Goal: Task Accomplishment & Management: Complete application form

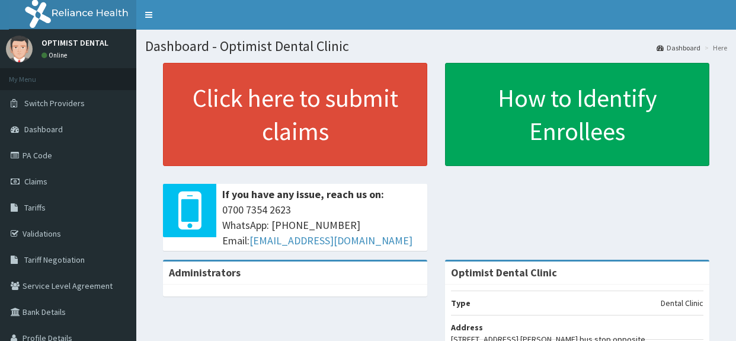
click at [49, 184] on link "Claims" at bounding box center [68, 181] width 136 height 26
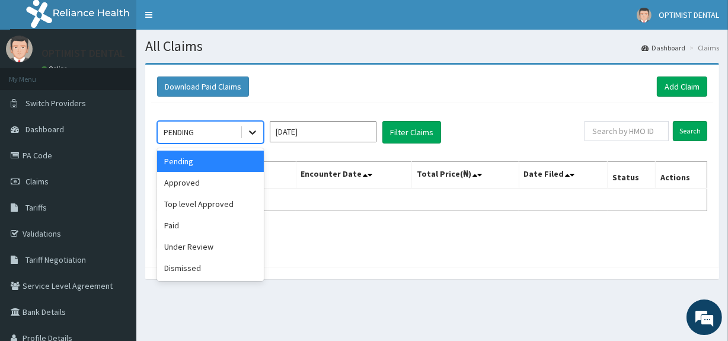
click at [249, 132] on icon at bounding box center [252, 132] width 12 height 12
click at [190, 183] on div "Approved" at bounding box center [210, 182] width 107 height 21
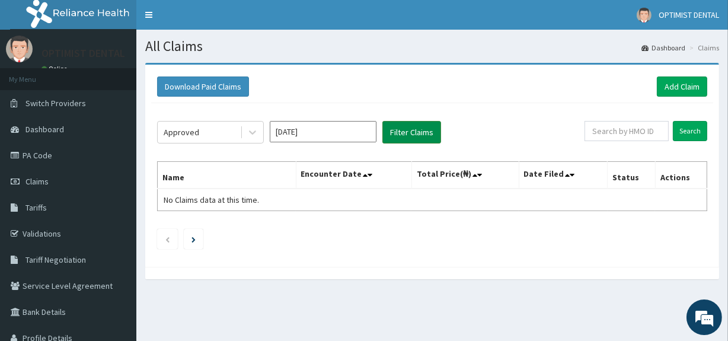
click at [415, 133] on button "Filter Claims" at bounding box center [411, 132] width 59 height 23
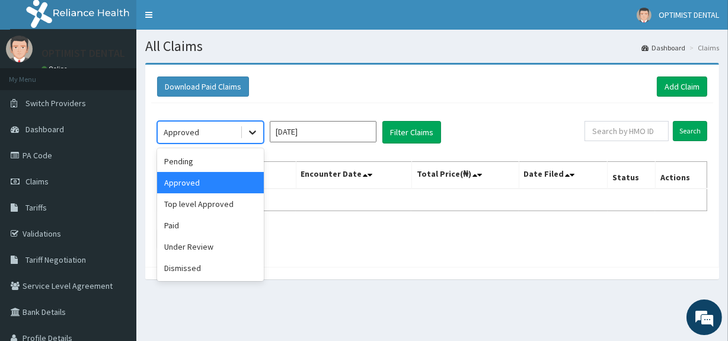
click at [257, 128] on icon at bounding box center [252, 132] width 12 height 12
click at [182, 227] on div "Paid" at bounding box center [210, 224] width 107 height 21
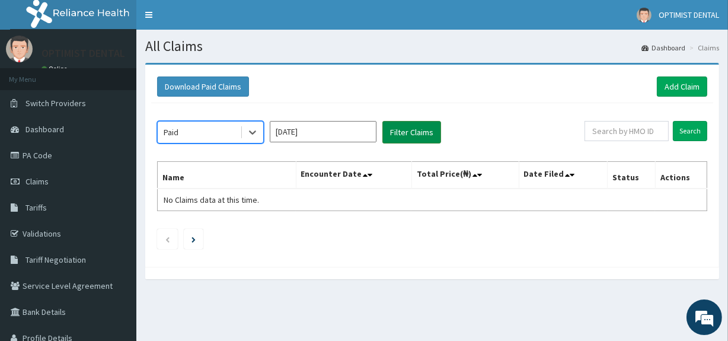
click at [410, 129] on button "Filter Claims" at bounding box center [411, 132] width 59 height 23
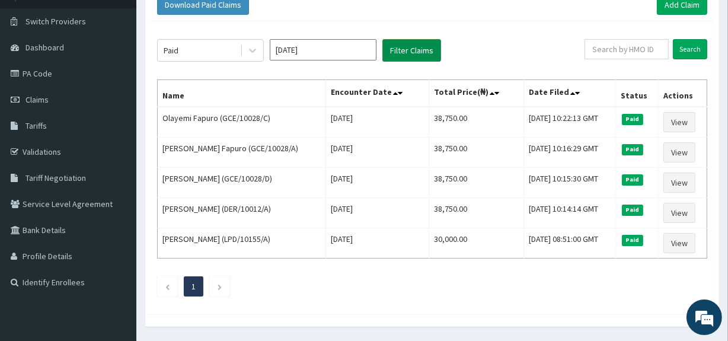
scroll to position [117, 0]
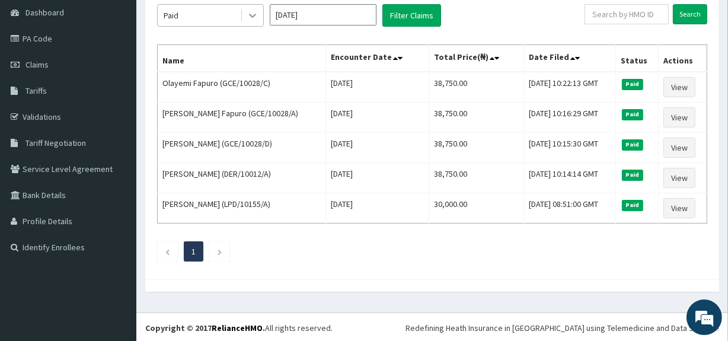
click at [246, 15] on icon at bounding box center [252, 15] width 12 height 12
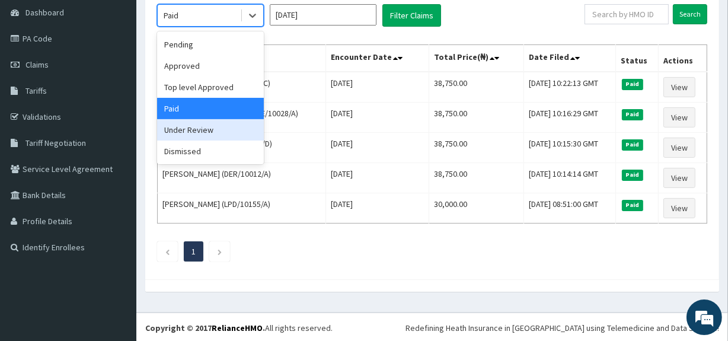
click at [200, 129] on div "Under Review" at bounding box center [210, 129] width 107 height 21
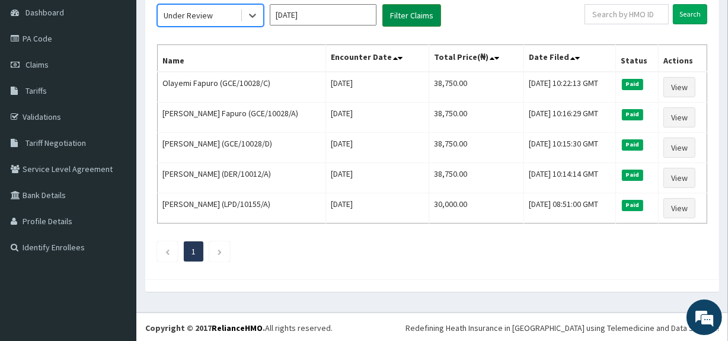
click at [406, 8] on button "Filter Claims" at bounding box center [411, 15] width 59 height 23
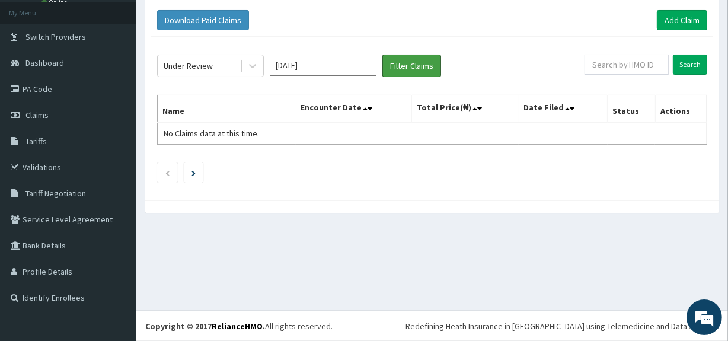
scroll to position [66, 0]
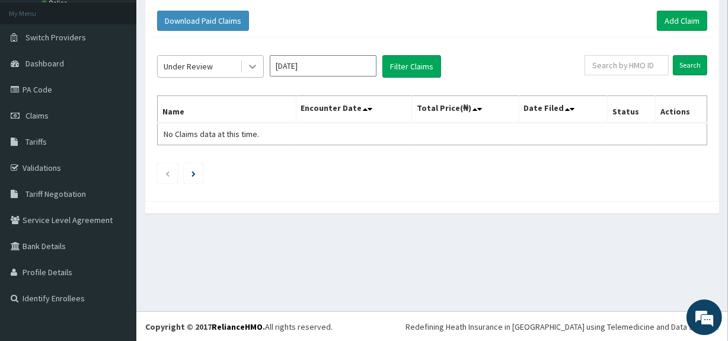
click at [253, 64] on icon at bounding box center [252, 66] width 12 height 12
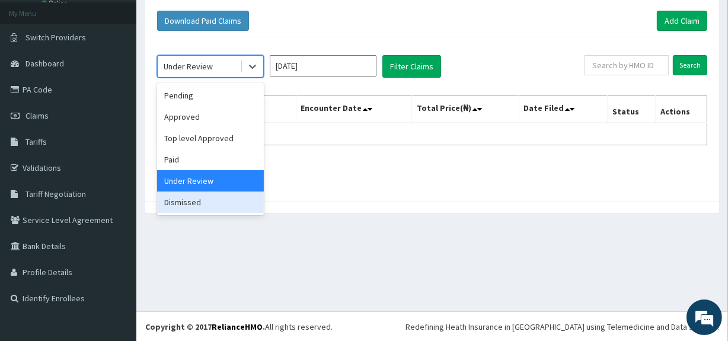
click at [200, 204] on div "Dismissed" at bounding box center [210, 201] width 107 height 21
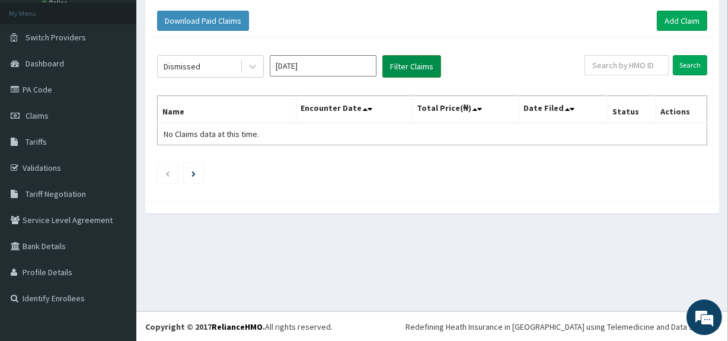
click at [403, 71] on button "Filter Claims" at bounding box center [411, 66] width 59 height 23
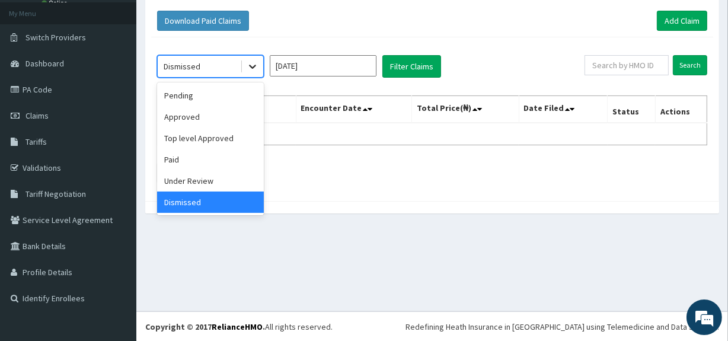
click at [249, 56] on div at bounding box center [252, 66] width 21 height 21
click at [183, 158] on div "Paid" at bounding box center [210, 159] width 107 height 21
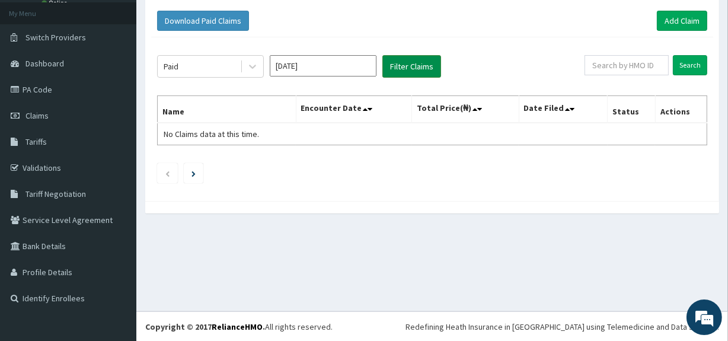
click at [399, 60] on button "Filter Claims" at bounding box center [411, 66] width 59 height 23
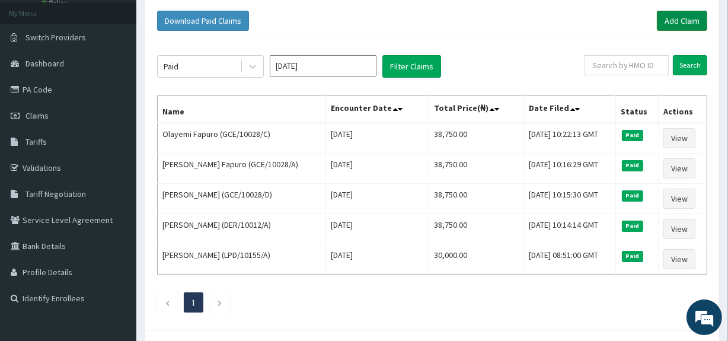
click at [681, 20] on link "Add Claim" at bounding box center [682, 21] width 50 height 20
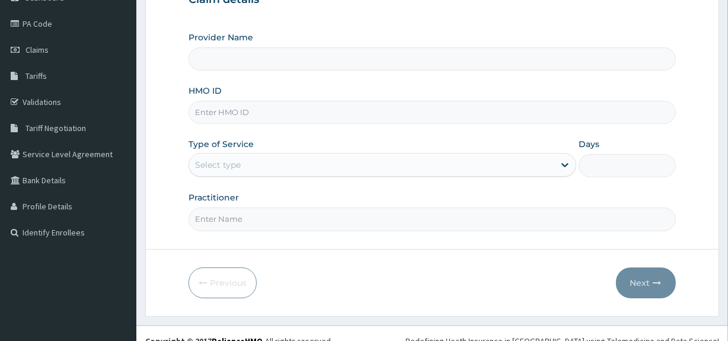
scroll to position [137, 0]
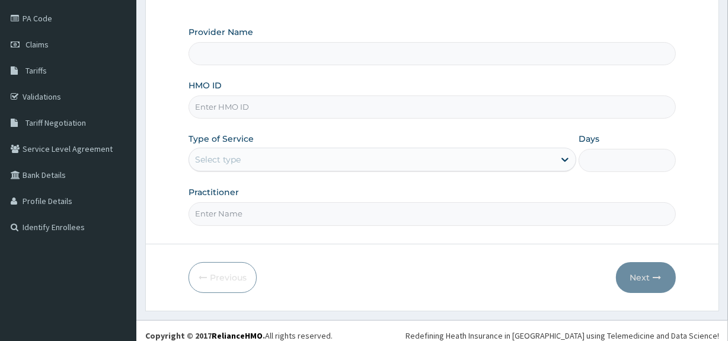
click at [249, 107] on input "HMO ID" at bounding box center [431, 106] width 486 height 23
paste input "CEA/10018/C"
type input "CEA/10018/C"
type input "Optimist Dental Clinic"
type input "CEA/10018/C"
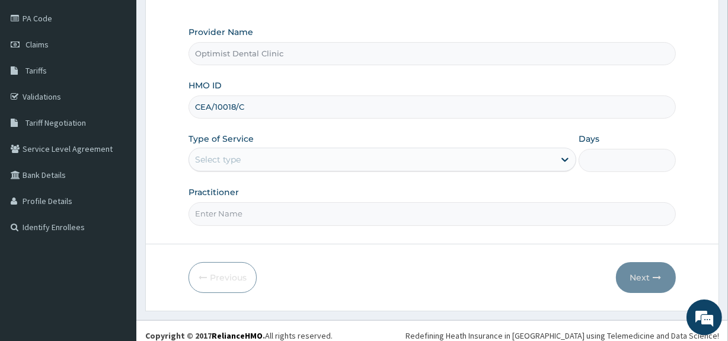
click at [265, 157] on div "Select type" at bounding box center [371, 159] width 365 height 19
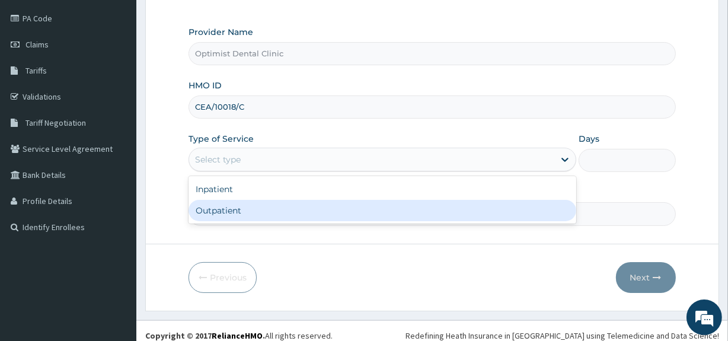
click at [223, 210] on div "Outpatient" at bounding box center [382, 210] width 388 height 21
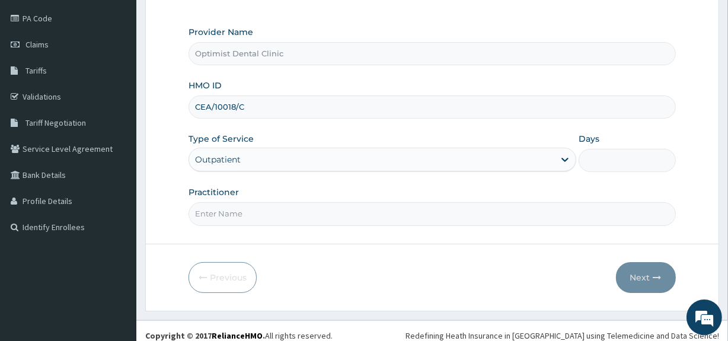
type input "1"
click at [223, 210] on input "Practitioner" at bounding box center [431, 213] width 486 height 23
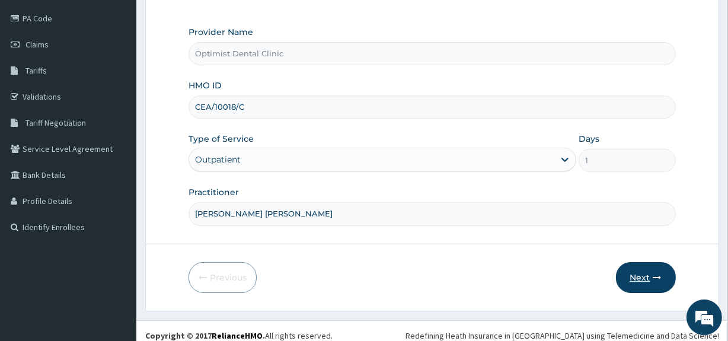
type input "DR OBI FRANKLIN"
click at [640, 274] on button "Next" at bounding box center [646, 277] width 60 height 31
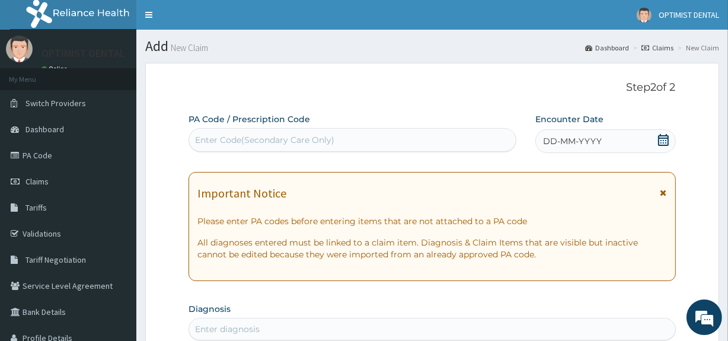
click at [243, 146] on div "Enter Code(Secondary Care Only)" at bounding box center [352, 139] width 326 height 19
paste input "PA/72B7F2"
type input "PA/72B7F2"
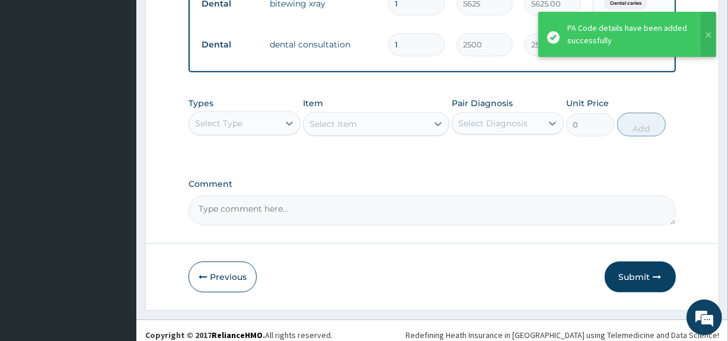
scroll to position [505, 0]
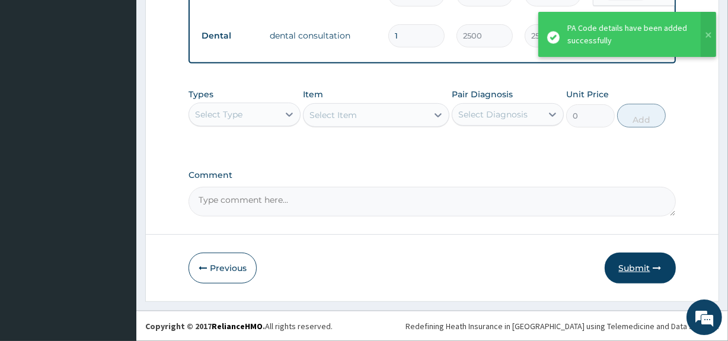
click at [618, 268] on button "Submit" at bounding box center [639, 267] width 71 height 31
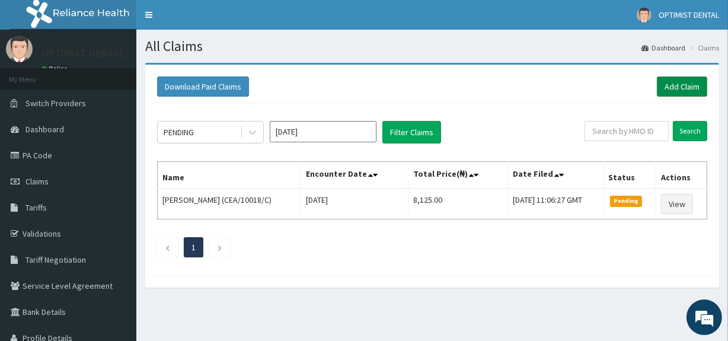
click at [672, 85] on link "Add Claim" at bounding box center [682, 86] width 50 height 20
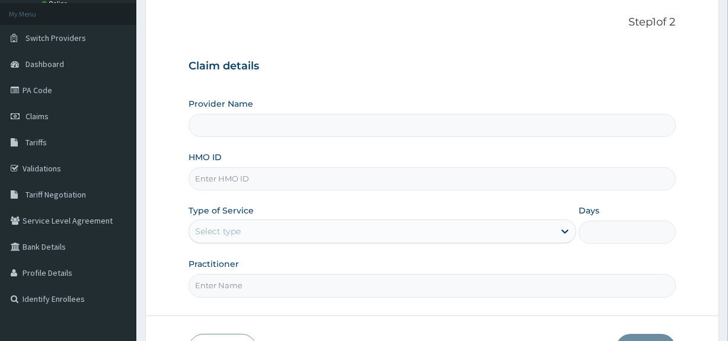
click at [223, 178] on input "HMO ID" at bounding box center [431, 178] width 486 height 23
paste input "BTG/10003/A"
type input "BTG/10003/A"
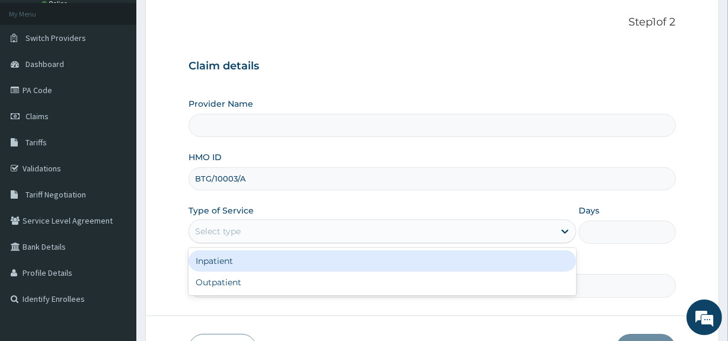
click at [222, 233] on div "Select type" at bounding box center [218, 231] width 46 height 12
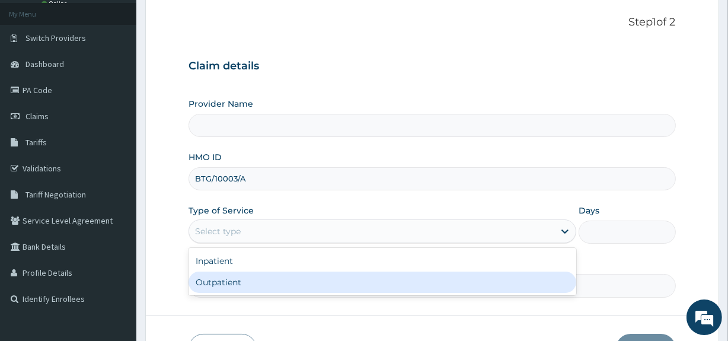
click at [213, 281] on div "Outpatient" at bounding box center [382, 281] width 388 height 21
type input "1"
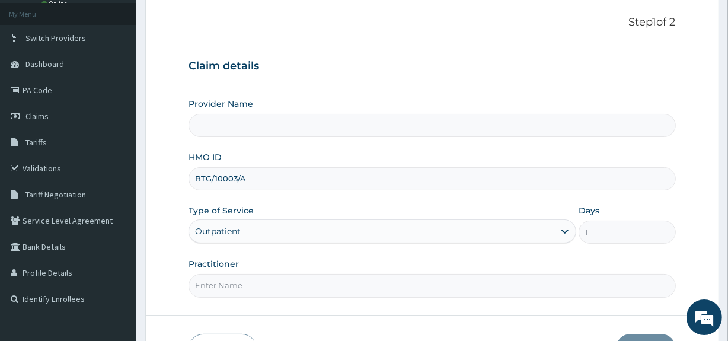
type input "Optimist Dental Clinic"
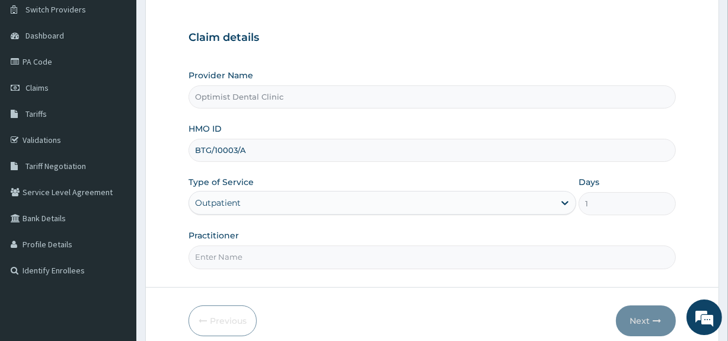
scroll to position [95, 0]
click at [222, 260] on input "Practitioner" at bounding box center [431, 255] width 486 height 23
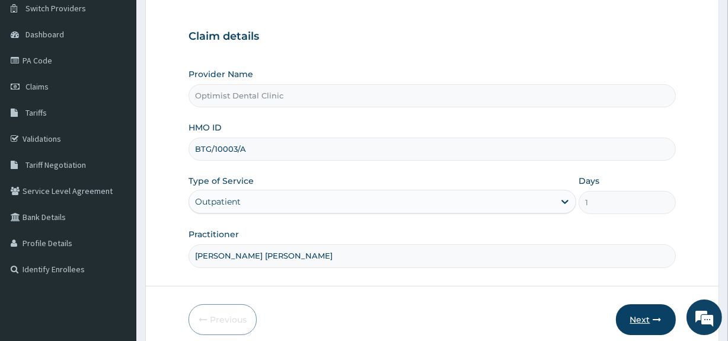
type input "DR OBI FRANKLIN"
click at [643, 312] on button "Next" at bounding box center [646, 319] width 60 height 31
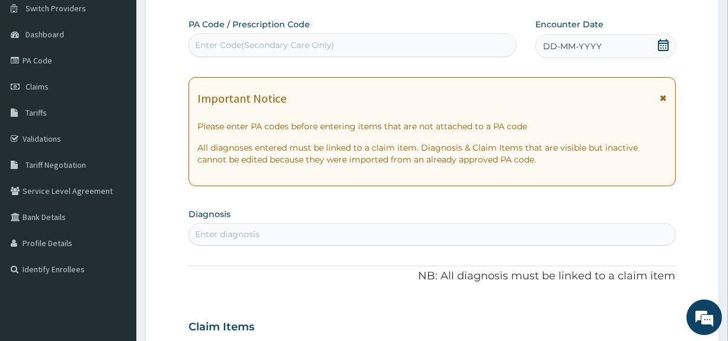
scroll to position [0, 0]
click at [257, 47] on div "Enter Code(Secondary Care Only)" at bounding box center [264, 45] width 139 height 12
paste input "PA/1660BA"
type input "PA/1660BA"
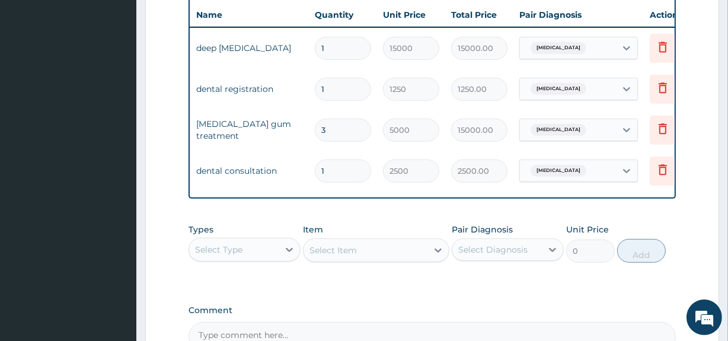
scroll to position [0, 90]
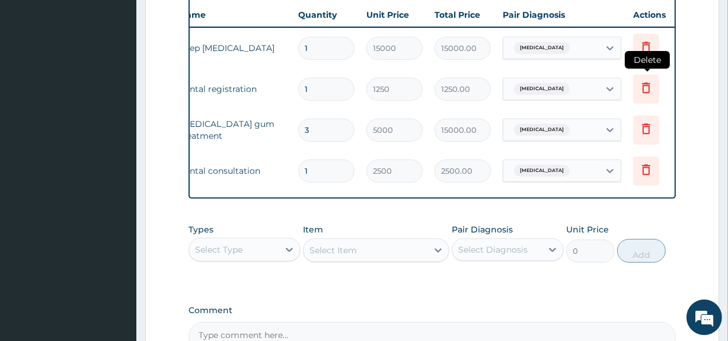
click at [639, 89] on icon at bounding box center [646, 88] width 14 height 14
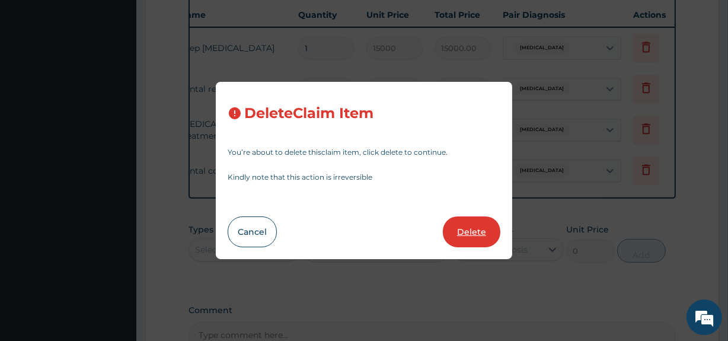
click at [469, 232] on button "Delete" at bounding box center [471, 231] width 57 height 31
type input "3"
type input "5000"
type input "15000.00"
type input "1"
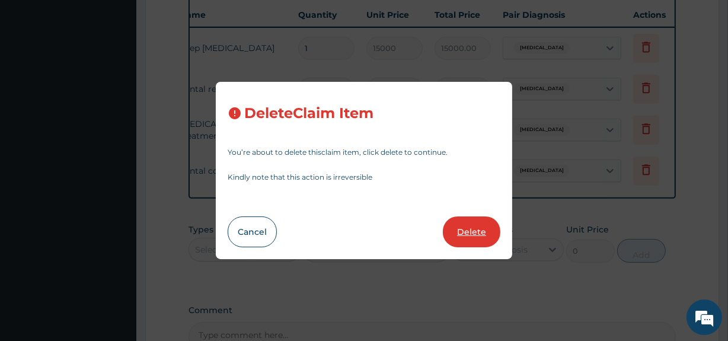
type input "2500"
type input "2500.00"
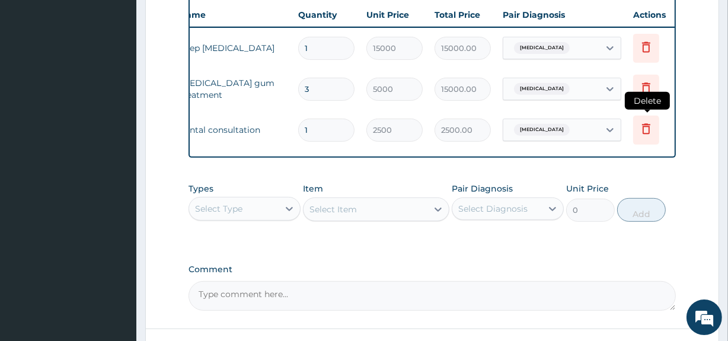
click at [643, 126] on icon at bounding box center [646, 128] width 8 height 11
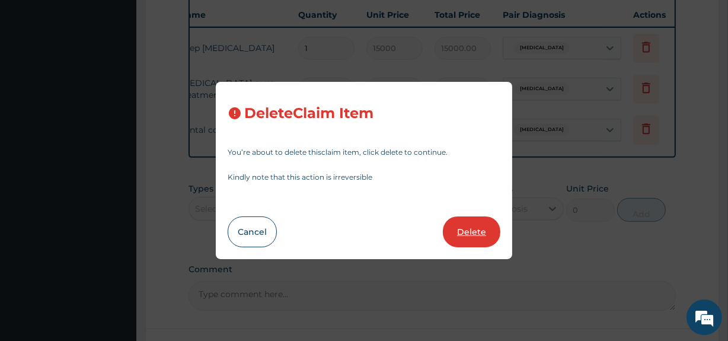
click at [481, 242] on button "Delete" at bounding box center [471, 231] width 57 height 31
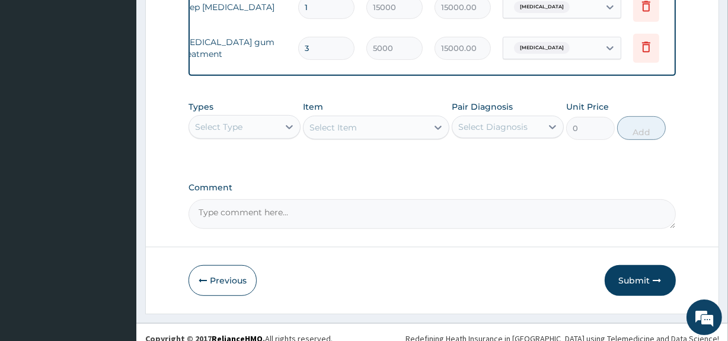
scroll to position [505, 0]
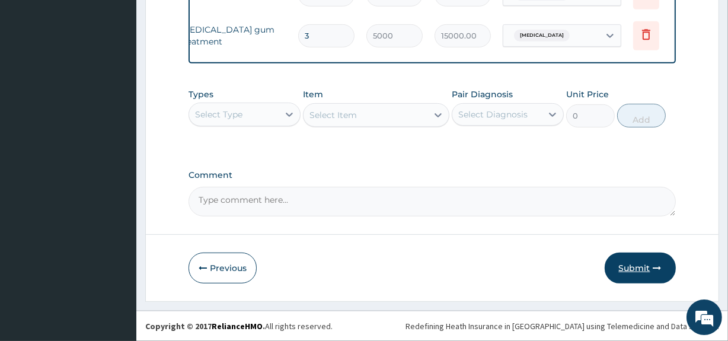
click at [633, 268] on button "Submit" at bounding box center [639, 267] width 71 height 31
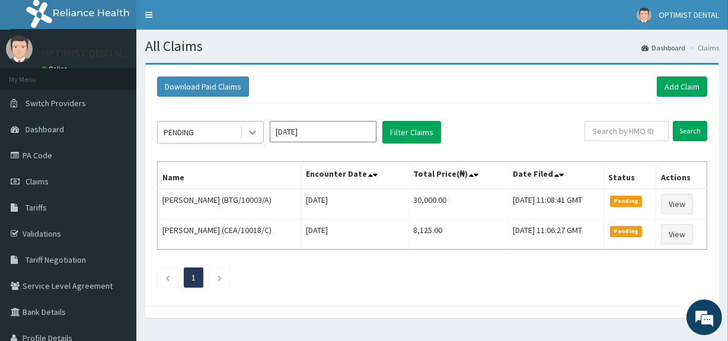
click at [254, 128] on icon at bounding box center [252, 132] width 12 height 12
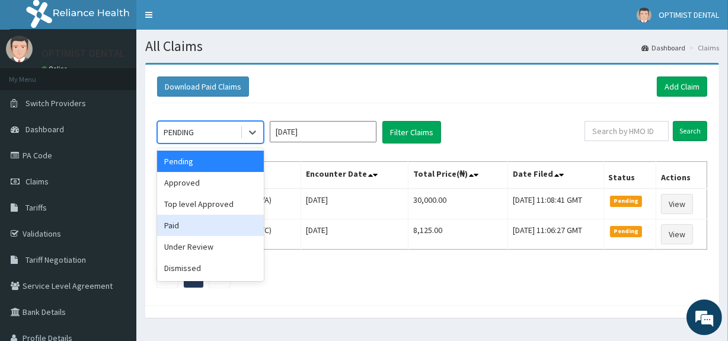
click at [190, 219] on div "Paid" at bounding box center [210, 224] width 107 height 21
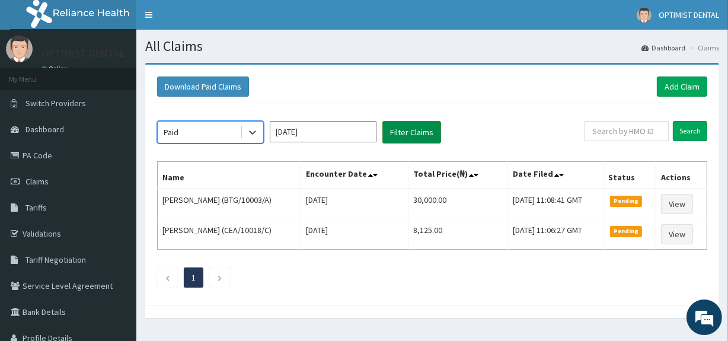
click at [419, 134] on button "Filter Claims" at bounding box center [411, 132] width 59 height 23
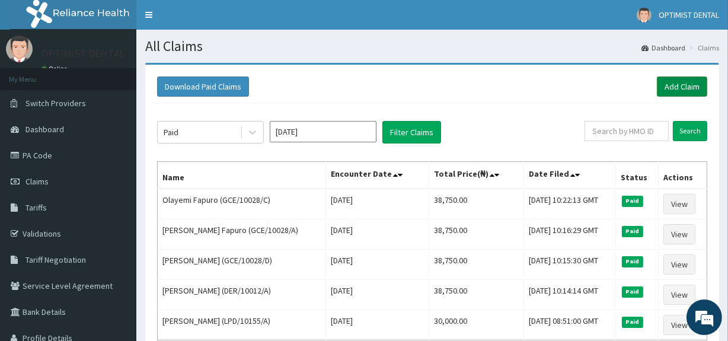
click at [674, 89] on link "Add Claim" at bounding box center [682, 86] width 50 height 20
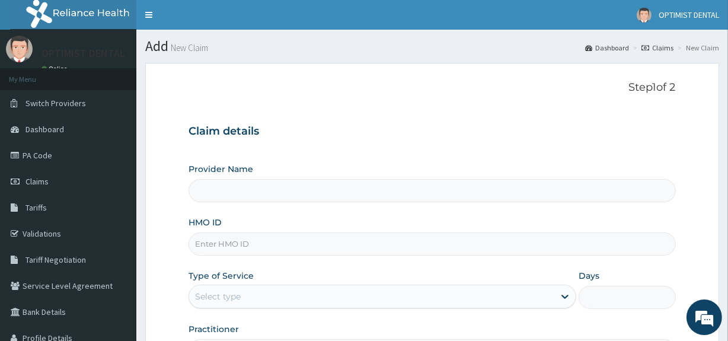
click at [225, 250] on input "HMO ID" at bounding box center [431, 243] width 486 height 23
paste input "VUL/10002/A"
type input "VUL/10002/A"
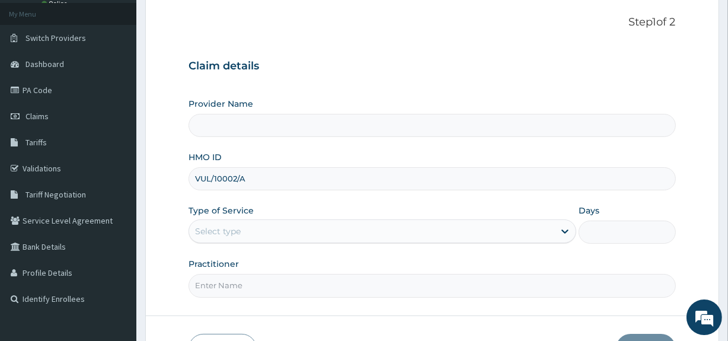
type input "Optimist Dental Clinic"
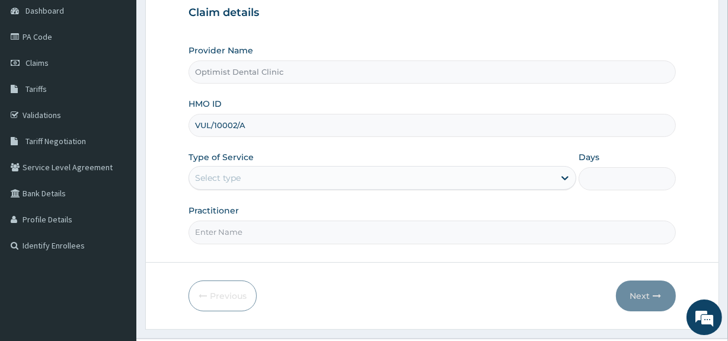
scroll to position [126, 0]
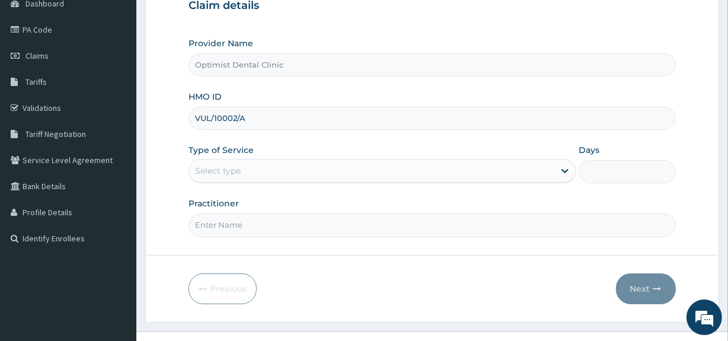
type input "VUL/10002/A"
click at [265, 172] on div "Select type" at bounding box center [371, 170] width 365 height 19
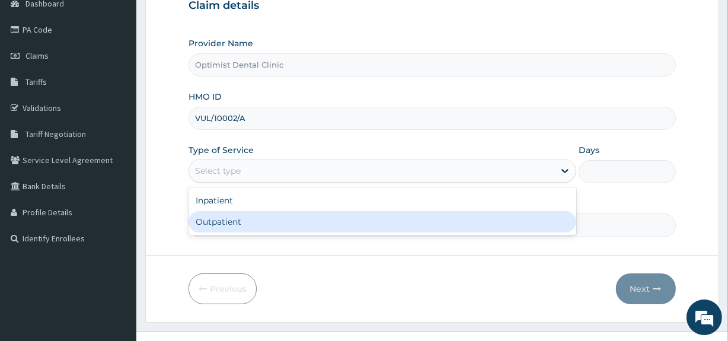
click at [226, 216] on div "Outpatient" at bounding box center [382, 221] width 388 height 21
type input "1"
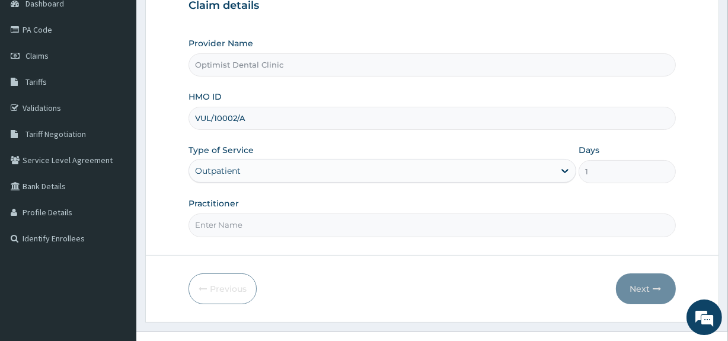
click at [226, 216] on input "Practitioner" at bounding box center [431, 224] width 486 height 23
type input "[PERSON_NAME] [PERSON_NAME]"
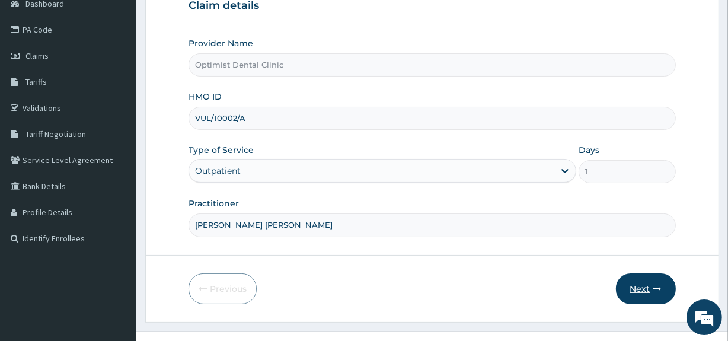
click at [646, 294] on button "Next" at bounding box center [646, 288] width 60 height 31
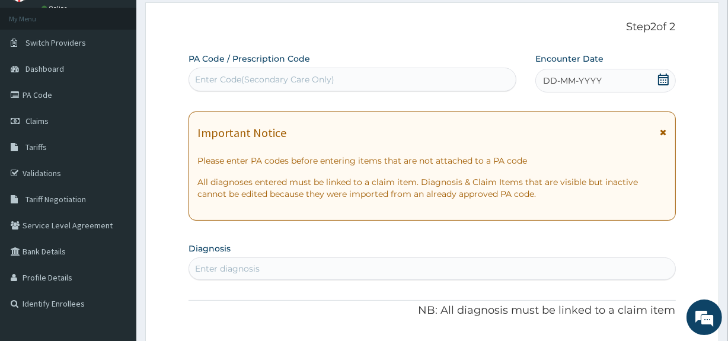
scroll to position [56, 0]
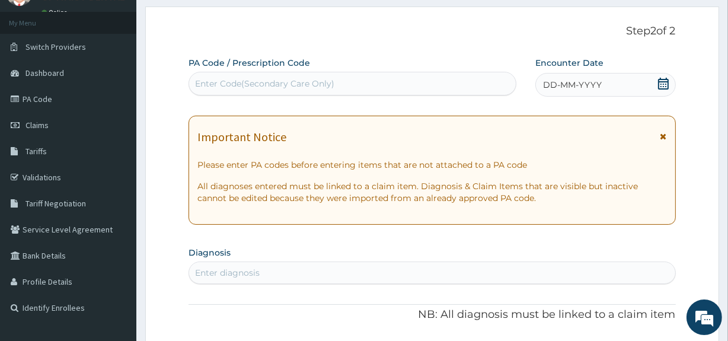
click at [258, 82] on div "Enter Code(Secondary Care Only)" at bounding box center [264, 84] width 139 height 12
paste input "PA/BB9AFB"
type input "PA/BB9AFB"
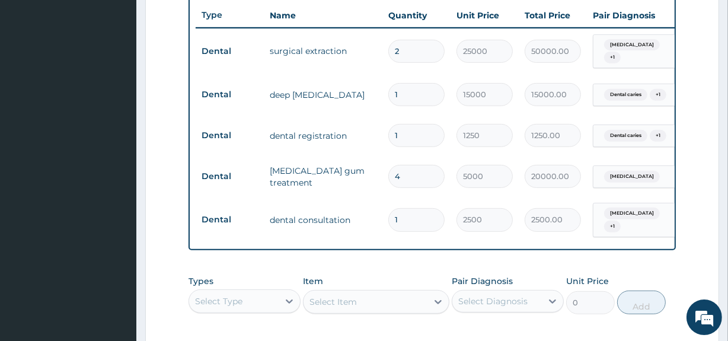
scroll to position [442, 0]
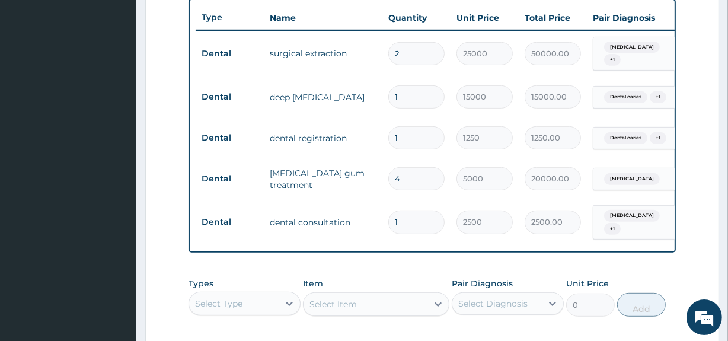
click at [427, 169] on input "4" at bounding box center [416, 178] width 56 height 23
type input "0.00"
type input "6"
type input "30000.00"
type input "3"
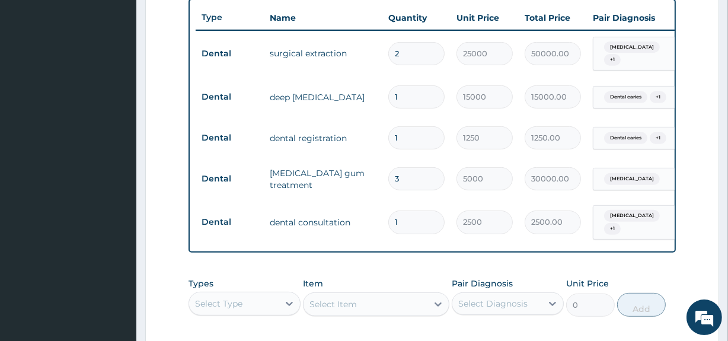
type input "15000.00"
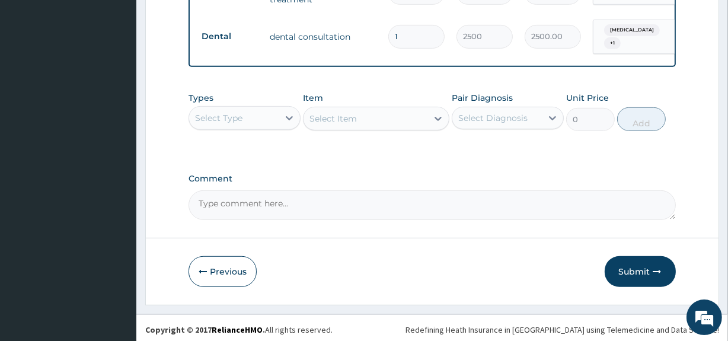
scroll to position [629, 0]
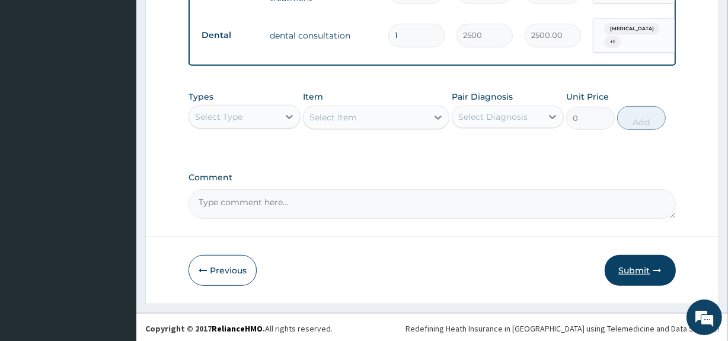
type input "3"
click at [640, 271] on button "Submit" at bounding box center [639, 270] width 71 height 31
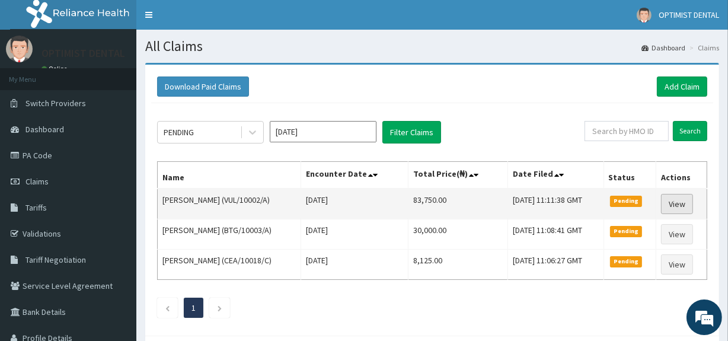
click at [674, 203] on link "View" at bounding box center [677, 204] width 32 height 20
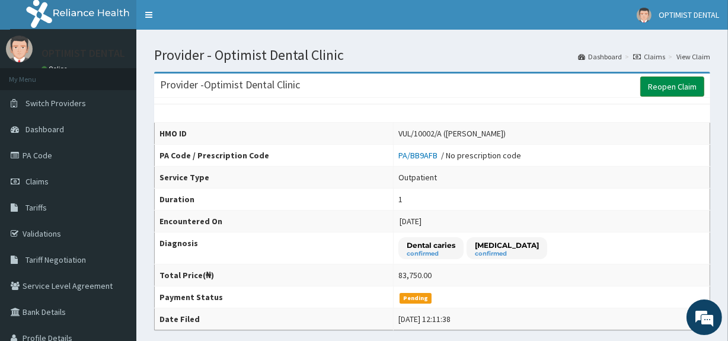
click at [658, 79] on link "Reopen Claim" at bounding box center [672, 86] width 64 height 20
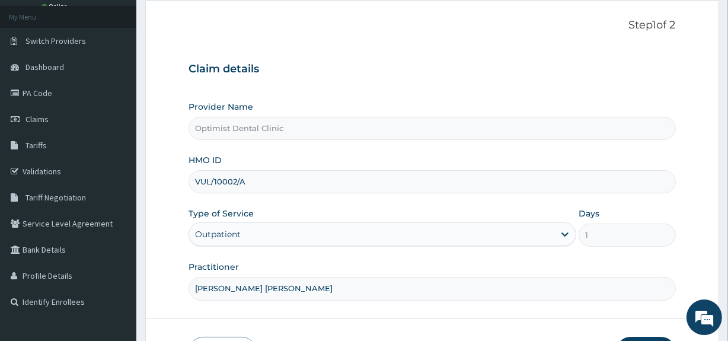
scroll to position [145, 0]
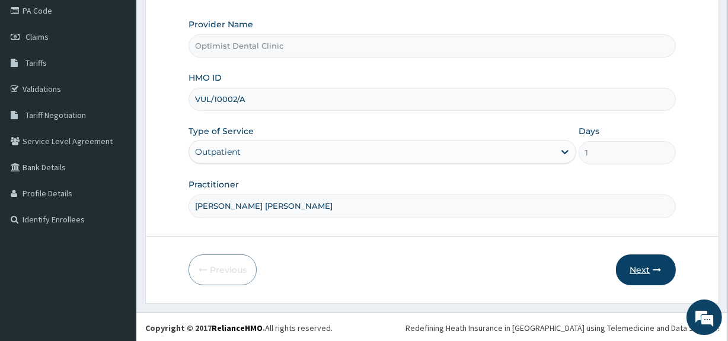
click at [632, 262] on button "Next" at bounding box center [646, 269] width 60 height 31
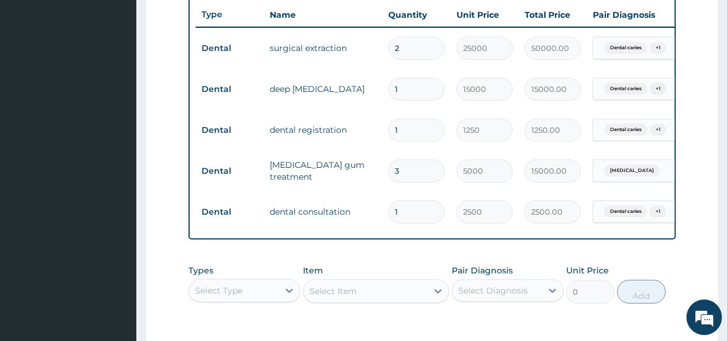
scroll to position [454, 0]
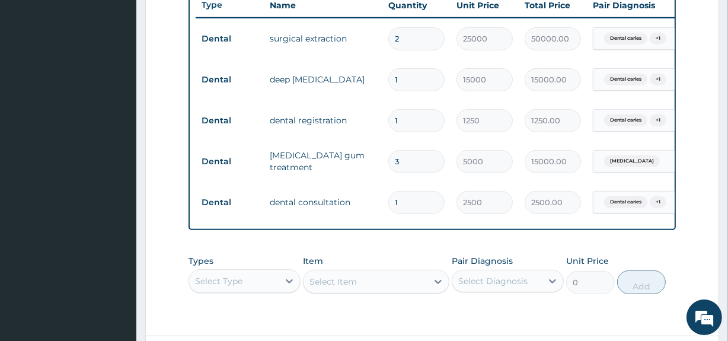
click at [428, 164] on input "3" at bounding box center [416, 161] width 56 height 23
type input "0.00"
type input "6"
type input "30000.00"
type input "6"
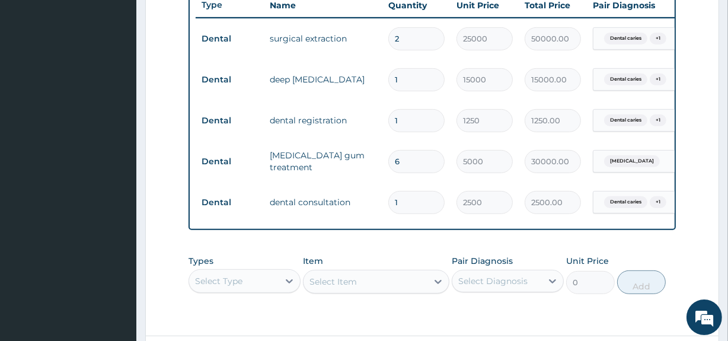
click at [409, 184] on tr "Dental dental consultation 1 2500 2500.00 Dental caries + 1 Delete" at bounding box center [486, 202] width 581 height 41
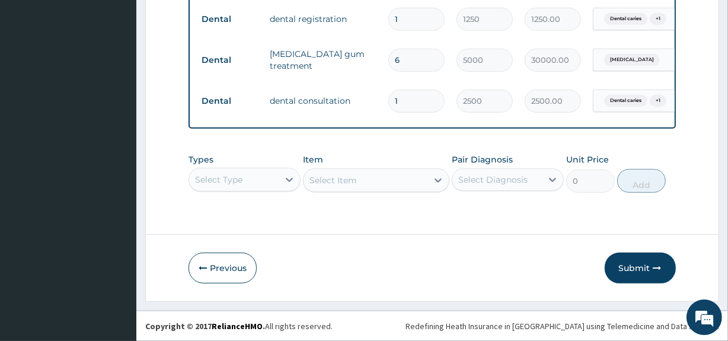
scroll to position [563, 0]
click at [638, 271] on button "Submit" at bounding box center [639, 267] width 71 height 31
